Goal: Use online tool/utility: Utilize a website feature to perform a specific function

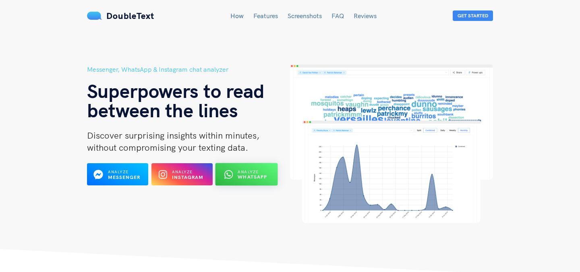
click at [242, 170] on span "Analyze" at bounding box center [247, 171] width 21 height 5
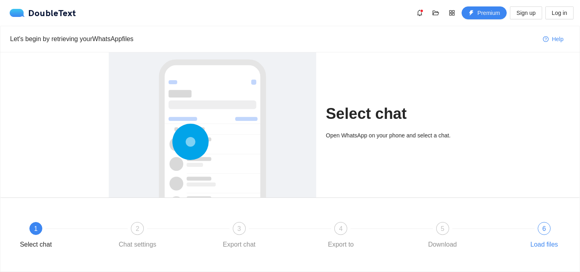
click at [541, 227] on div "6" at bounding box center [543, 228] width 13 height 13
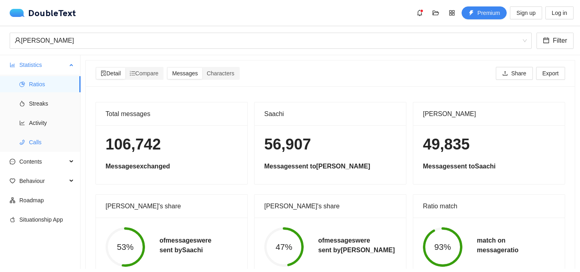
click at [47, 141] on span "Calls" at bounding box center [51, 142] width 45 height 16
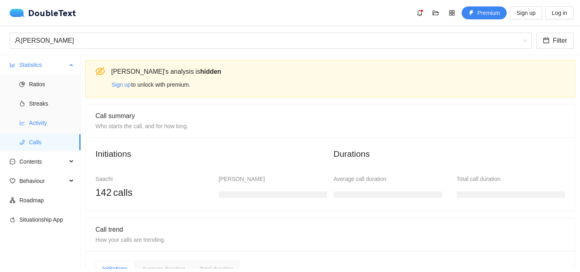
click at [48, 122] on span "Activity" at bounding box center [51, 123] width 45 height 16
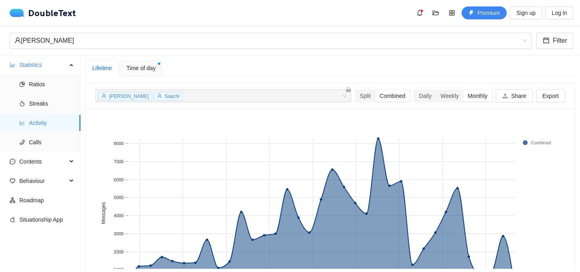
click at [144, 66] on span "Time of day" at bounding box center [140, 68] width 29 height 9
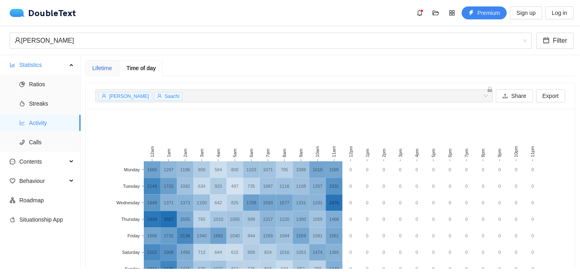
click at [104, 71] on div "Lifetime" at bounding box center [102, 68] width 20 height 9
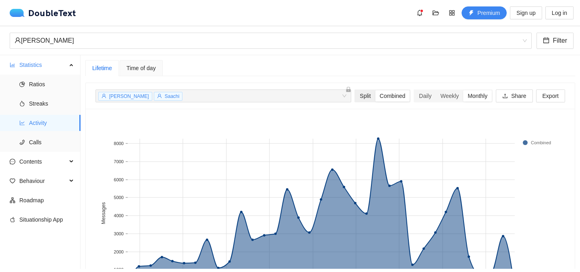
click at [357, 97] on div "Split" at bounding box center [365, 95] width 20 height 11
click at [355, 90] on input "Split" at bounding box center [355, 90] width 0 height 0
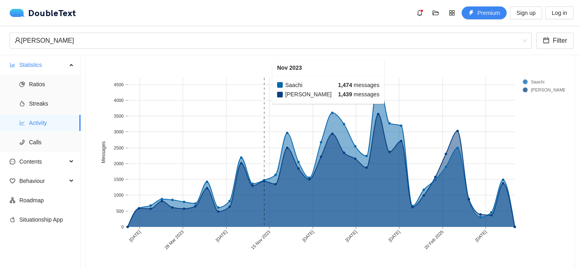
scroll to position [66, 0]
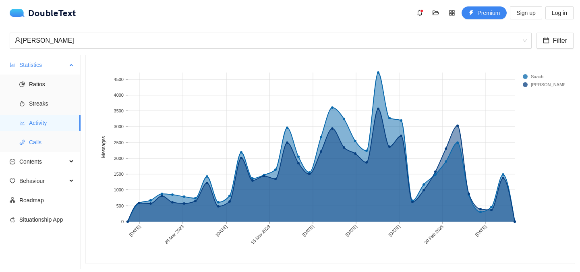
click at [47, 139] on span "Calls" at bounding box center [51, 142] width 45 height 16
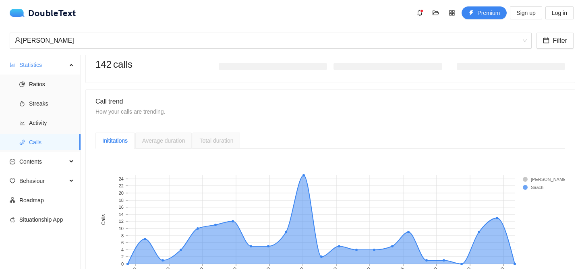
scroll to position [170, 0]
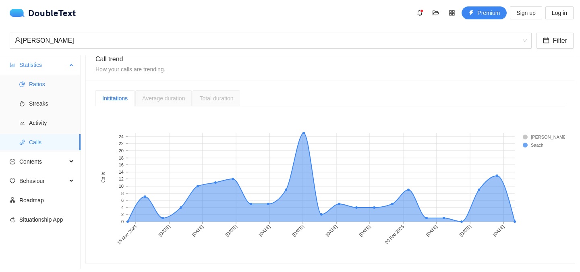
click at [43, 85] on span "Ratios" at bounding box center [51, 84] width 45 height 16
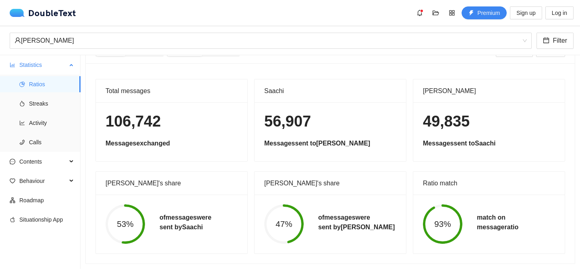
scroll to position [23, 0]
click at [46, 102] on span "Streaks" at bounding box center [51, 103] width 45 height 16
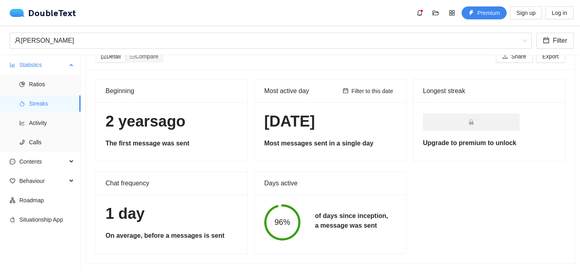
scroll to position [17, 0]
click at [44, 117] on span "Activity" at bounding box center [51, 123] width 45 height 16
